Goal: Task Accomplishment & Management: Manage account settings

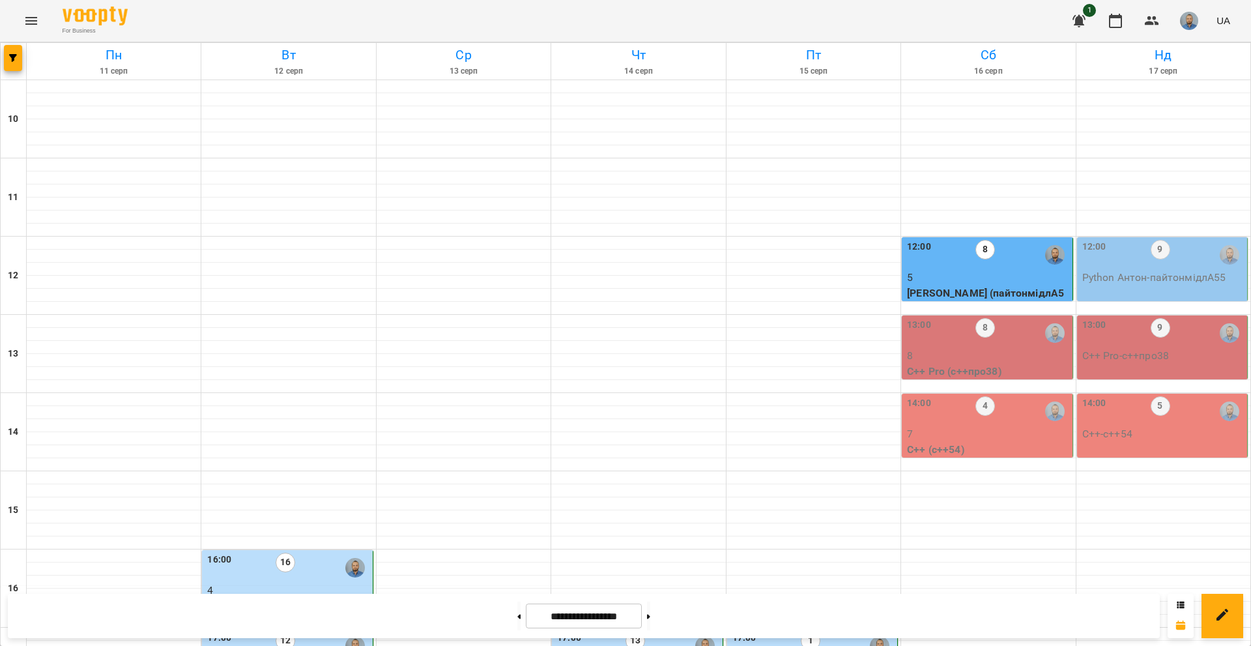
scroll to position [195, 0]
click at [1013, 348] on p "8" at bounding box center [988, 356] width 162 height 16
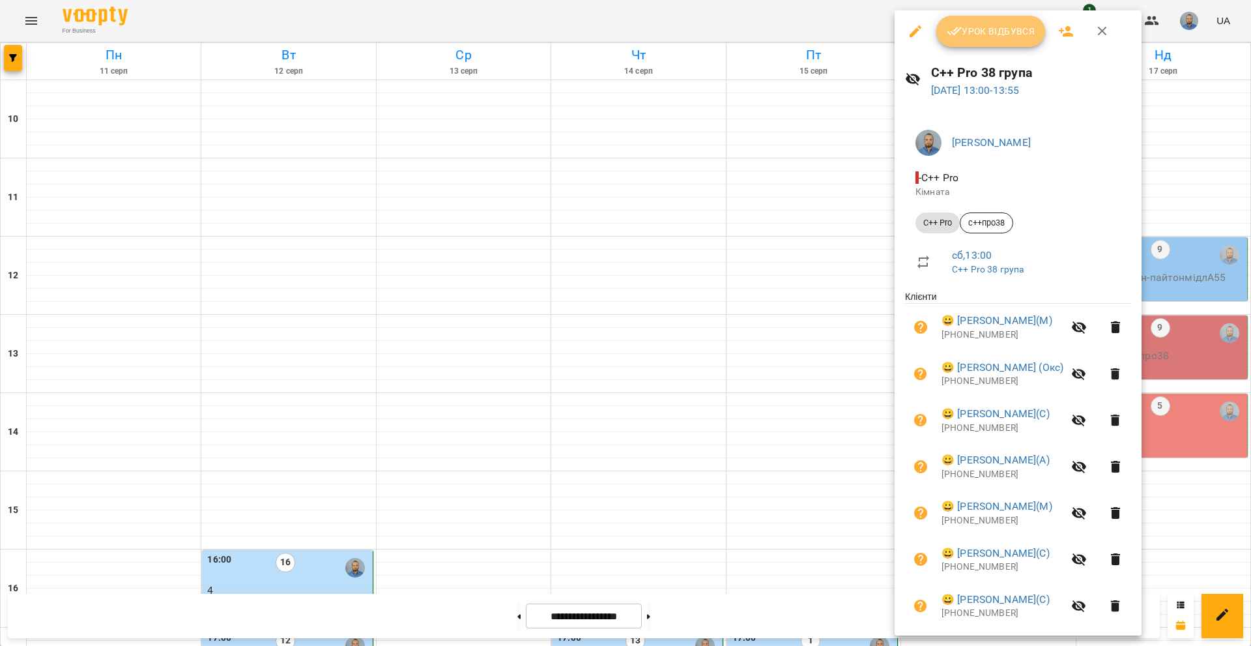
click at [1001, 35] on span "Урок відбувся" at bounding box center [991, 31] width 89 height 16
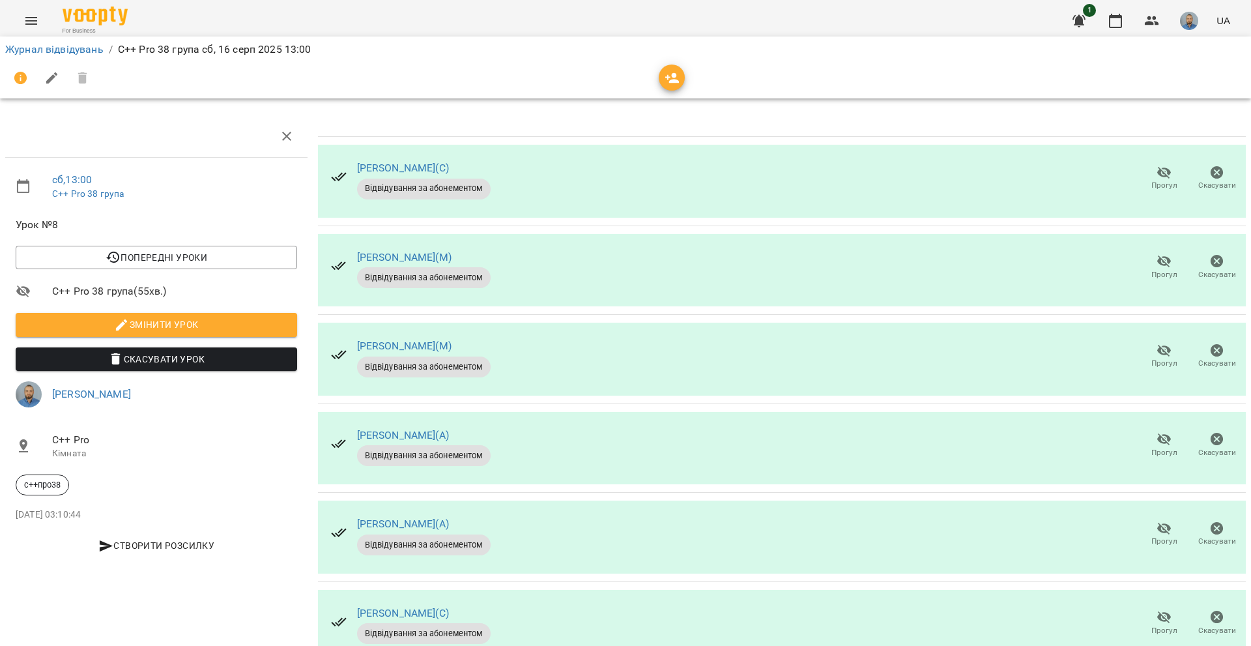
click at [1157, 179] on icon "button" at bounding box center [1165, 173] width 16 height 16
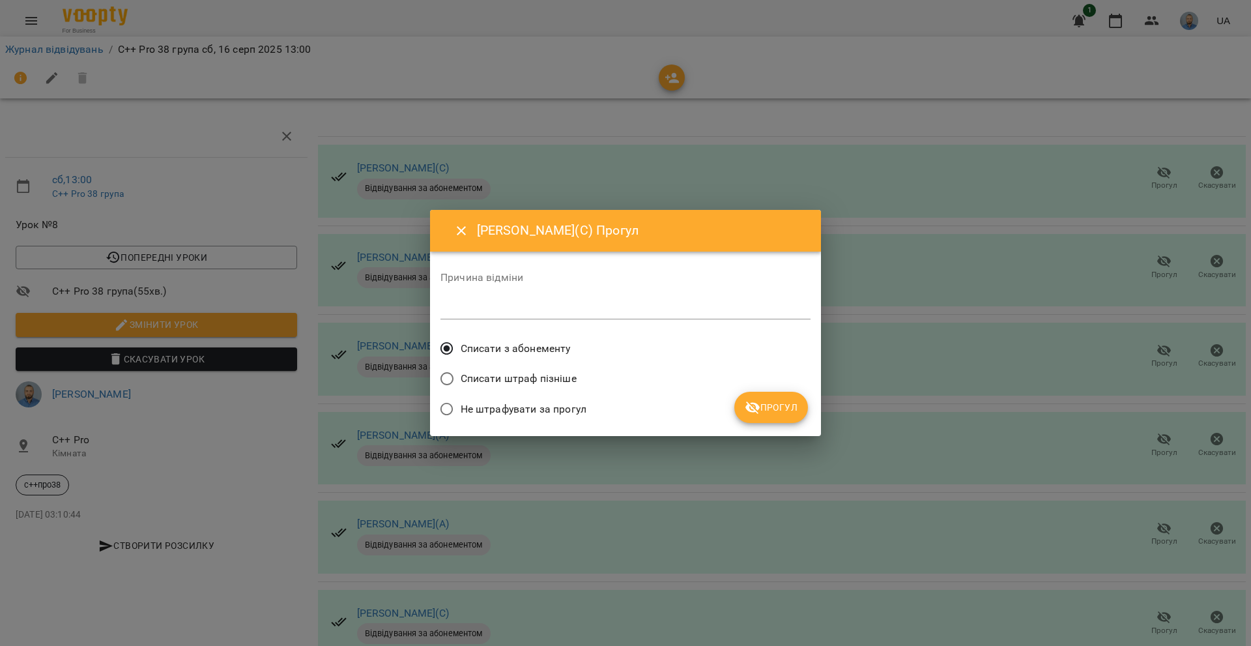
click at [768, 401] on span "Прогул" at bounding box center [771, 407] width 53 height 16
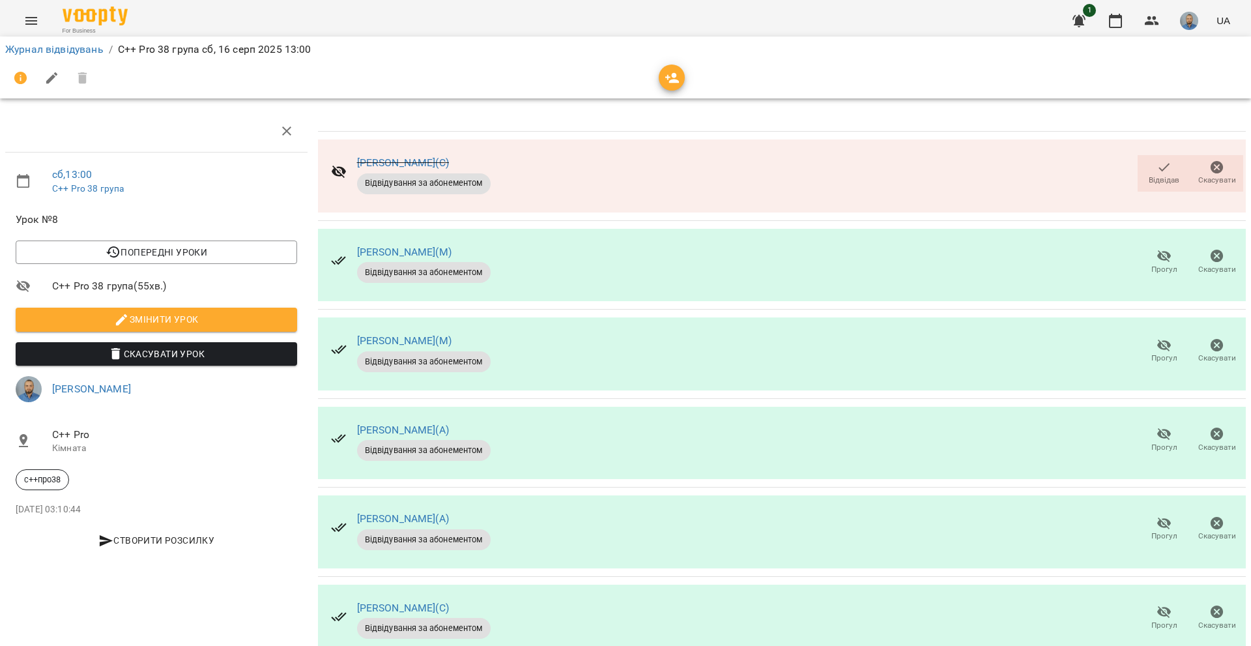
scroll to position [130, 0]
click at [1145, 604] on span "Прогул" at bounding box center [1163, 617] width 37 height 26
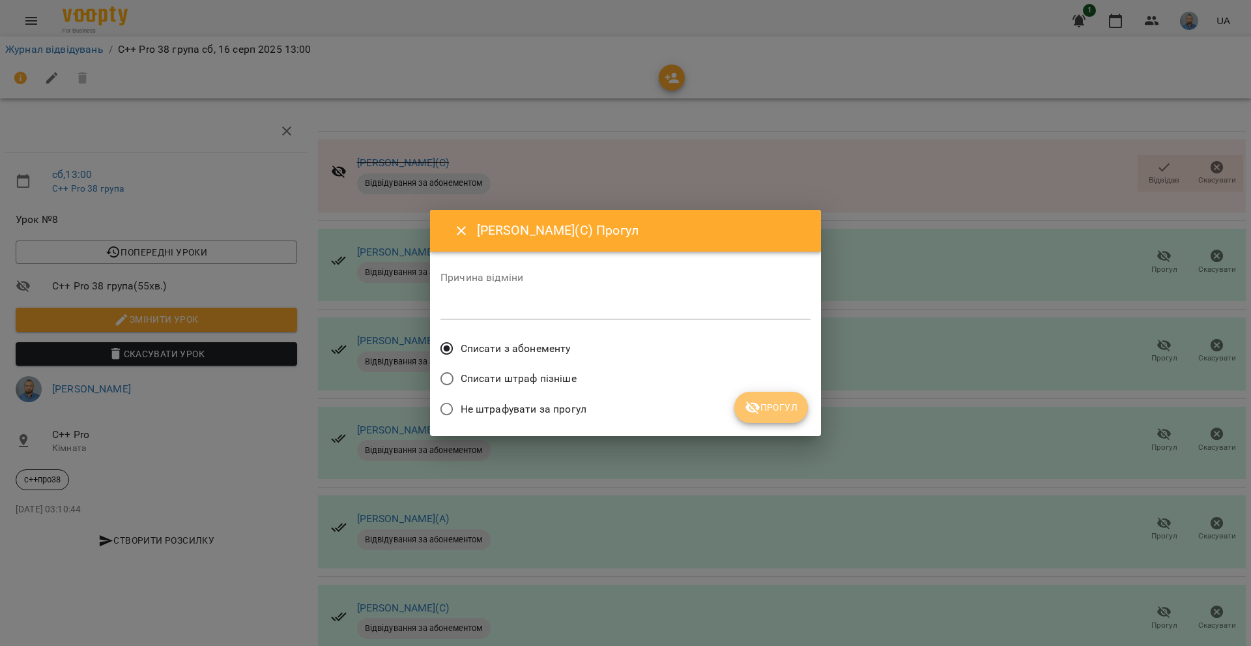
click at [741, 405] on button "Прогул" at bounding box center [771, 407] width 74 height 31
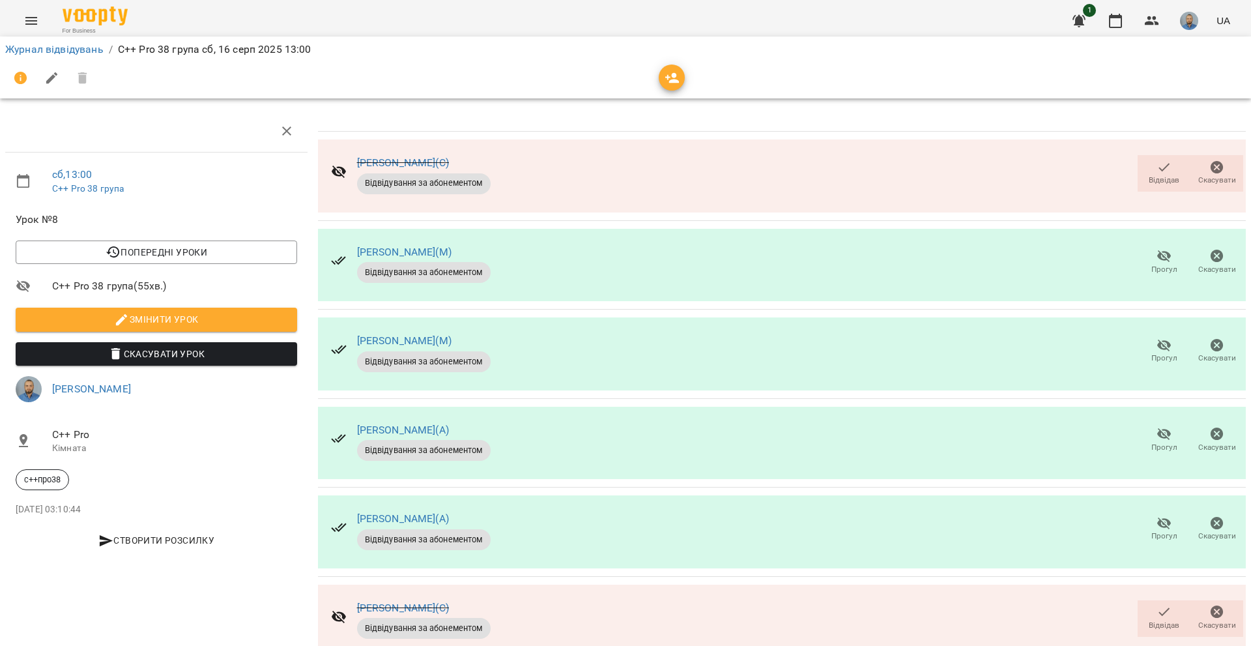
scroll to position [223, 0]
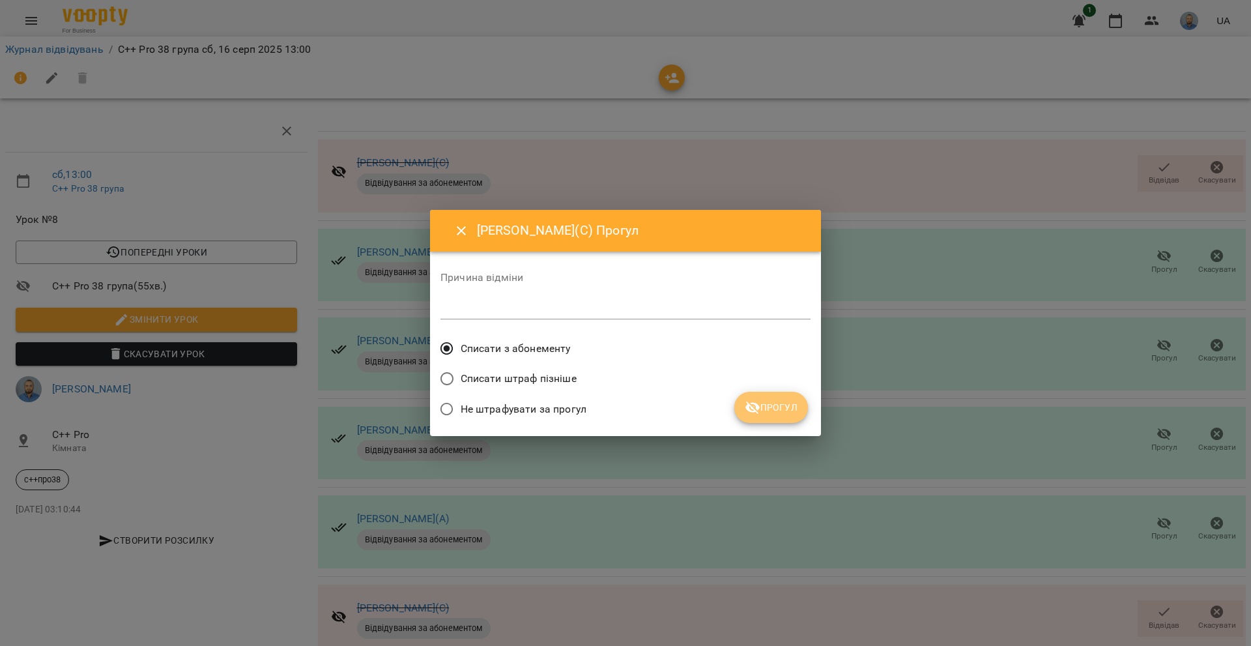
click at [760, 401] on icon "submit" at bounding box center [753, 407] width 16 height 16
